Goal: Find specific page/section: Find specific page/section

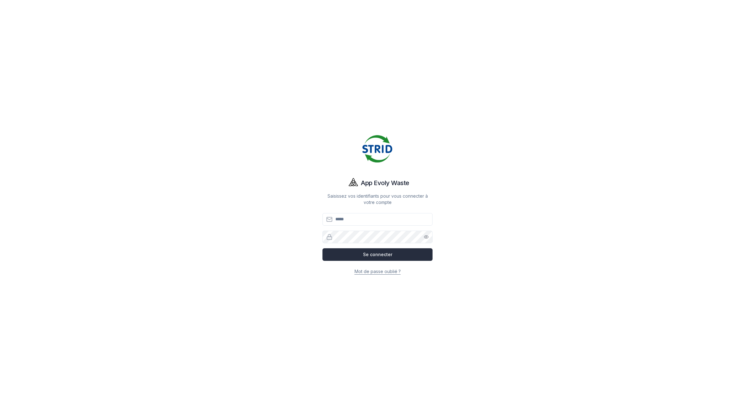
type input "**********"
click at [396, 254] on button "Se connecter" at bounding box center [377, 254] width 110 height 13
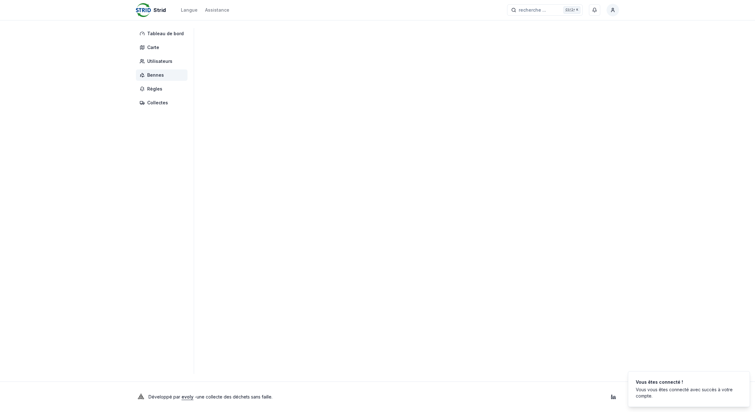
click at [173, 71] on span "Bennes" at bounding box center [162, 74] width 52 height 11
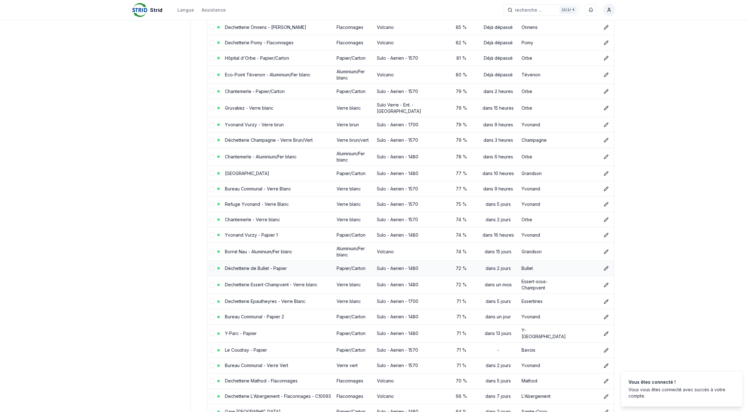
scroll to position [189, 0]
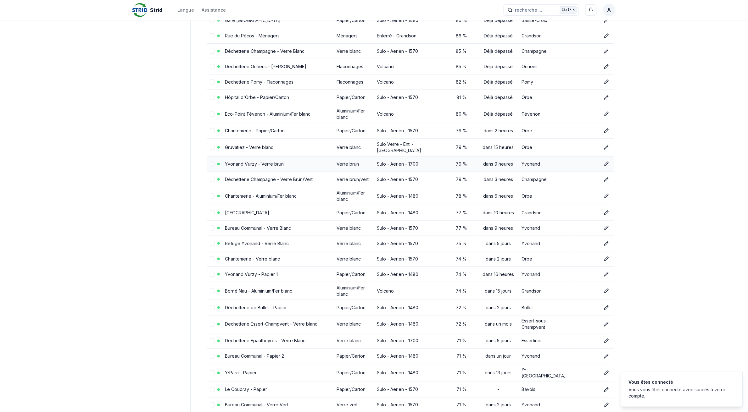
click at [229, 161] on link "Yvonand Vurzy - Verre brun" at bounding box center [254, 163] width 59 height 5
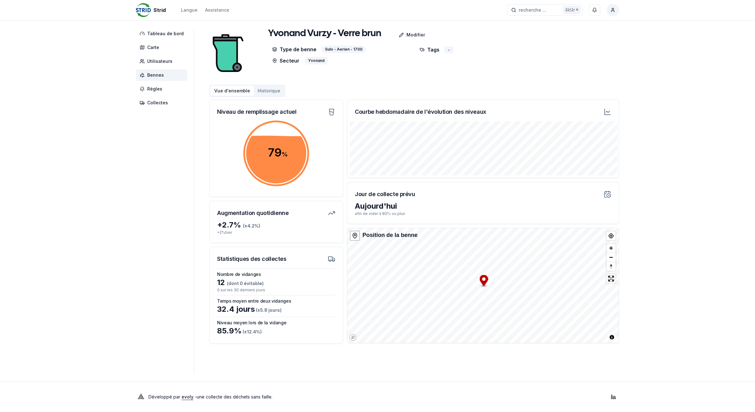
click at [162, 77] on span "Bennes" at bounding box center [155, 75] width 17 height 6
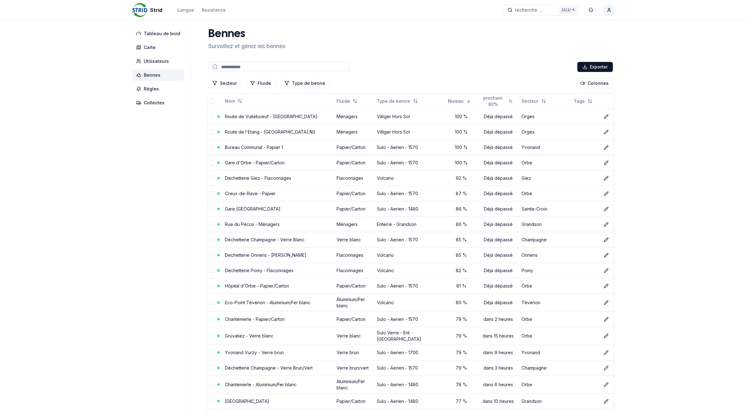
click at [260, 72] on div "Exporter" at bounding box center [410, 67] width 407 height 13
click at [261, 69] on input at bounding box center [278, 67] width 141 height 10
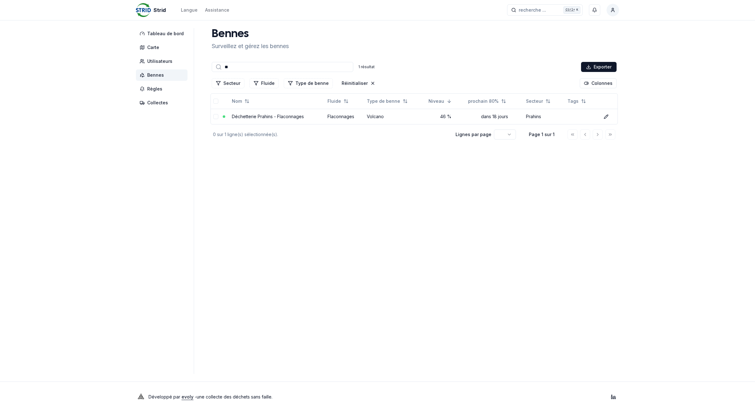
type input "*"
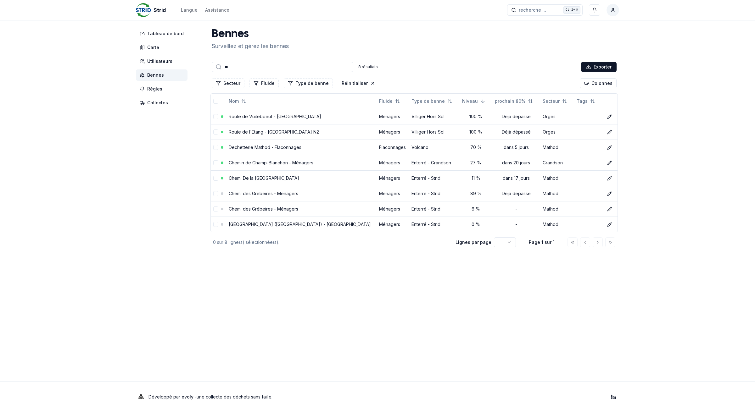
type input "*"
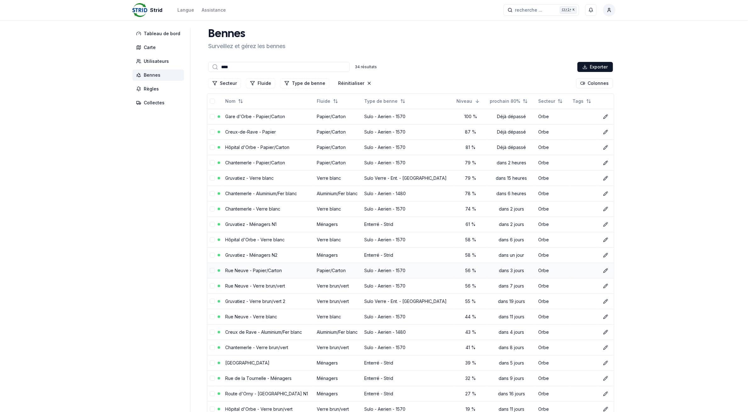
type input "****"
click at [262, 273] on link "Rue Neuve - Papier/Carton" at bounding box center [253, 270] width 57 height 5
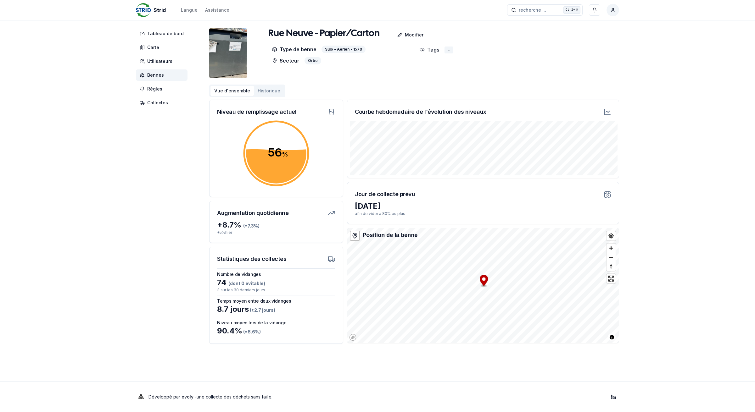
click at [612, 11] on html "Strid Langue Assistance recherche ... recherche ... Ctrl+ K [PERSON_NAME] Table…" at bounding box center [377, 206] width 755 height 412
click at [569, 68] on div "Se déconnecter" at bounding box center [583, 68] width 68 height 10
